Goal: Information Seeking & Learning: Learn about a topic

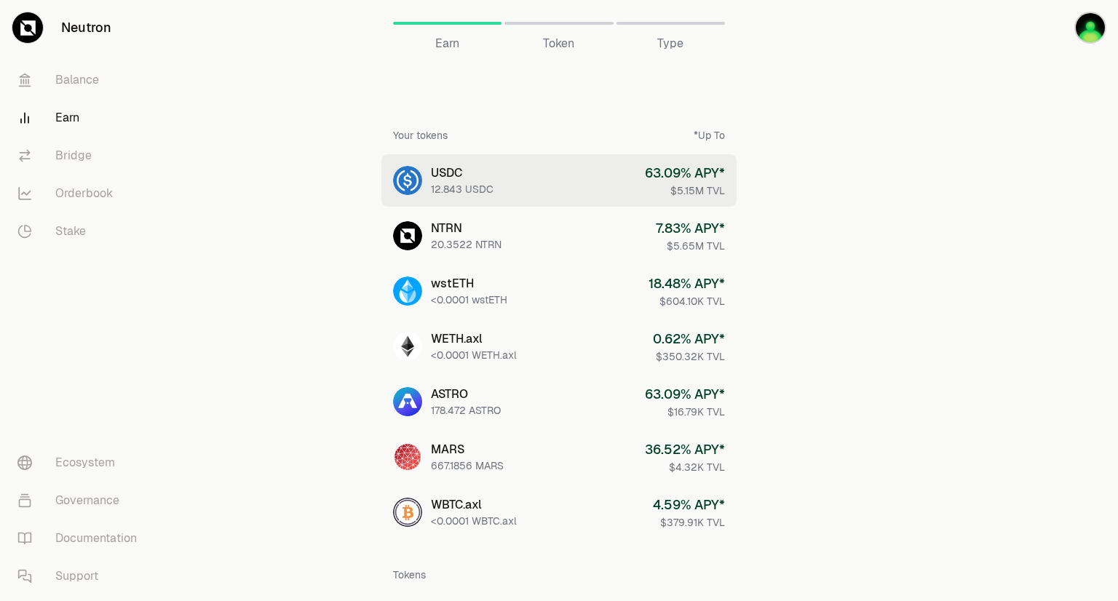
click at [515, 183] on link "USDC 12.843 USDC 63.09 % APY* $5.15M TVL" at bounding box center [558, 180] width 355 height 52
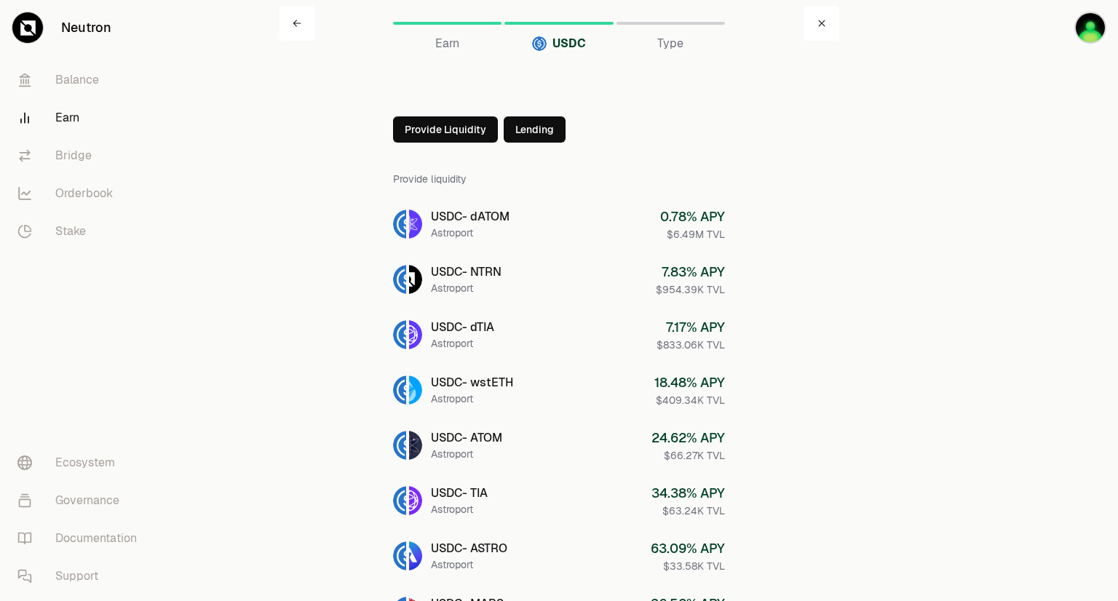
click at [48, 123] on link "Earn" at bounding box center [81, 118] width 151 height 38
click at [79, 123] on link "Earn" at bounding box center [81, 118] width 151 height 38
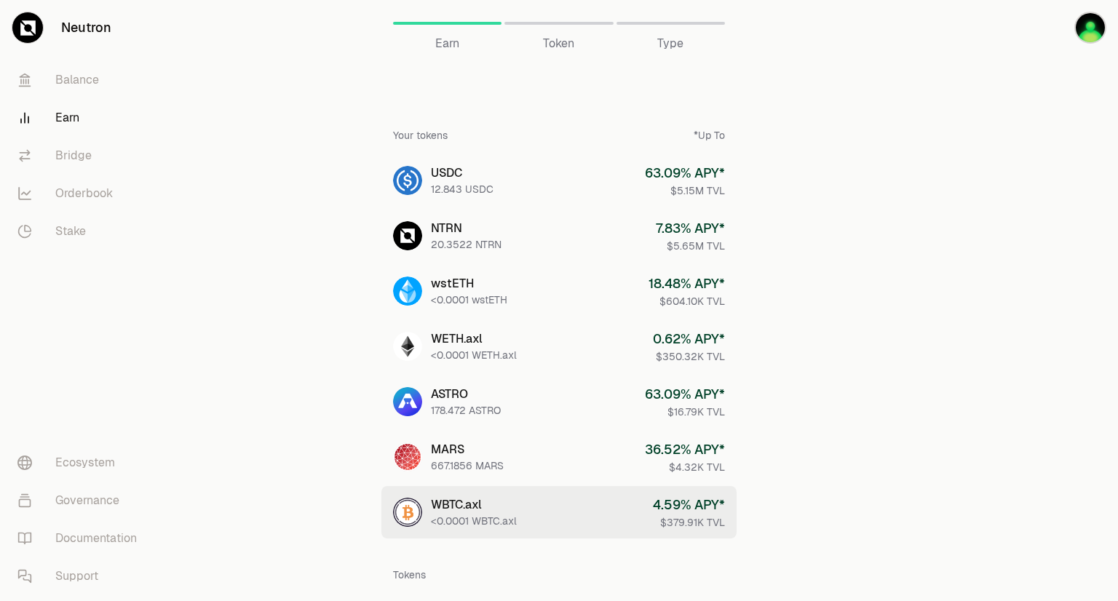
click at [493, 517] on div "<0.0001 WBTC.axl" at bounding box center [474, 521] width 86 height 15
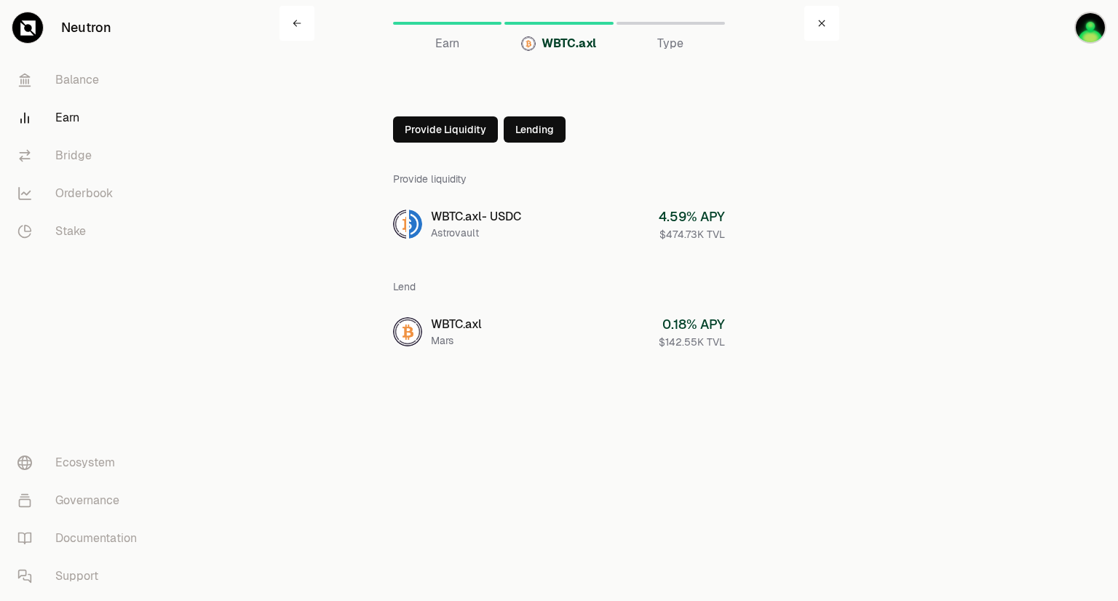
click at [60, 124] on link "Earn" at bounding box center [81, 118] width 151 height 38
